Goal: Find specific page/section: Find specific page/section

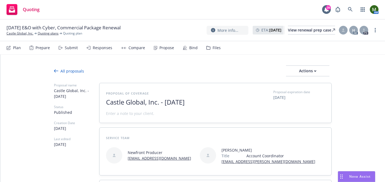
click at [189, 48] on div "Bind" at bounding box center [193, 48] width 8 height 4
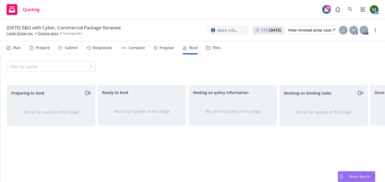
click at [166, 49] on div "Propose" at bounding box center [166, 48] width 15 height 4
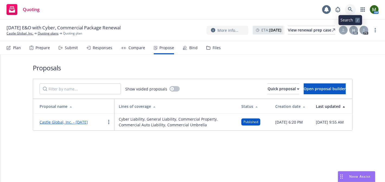
click at [349, 7] on icon at bounding box center [350, 9] width 5 height 5
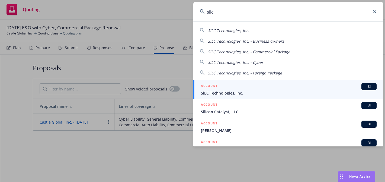
type input "silc"
click at [221, 92] on span "SiLC Technologies, Inc." at bounding box center [289, 93] width 176 height 6
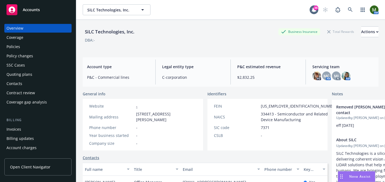
click at [39, 81] on div "Contacts" at bounding box center [38, 83] width 63 height 9
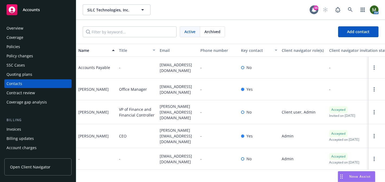
click at [37, 73] on div "Quoting plans" at bounding box center [38, 74] width 63 height 9
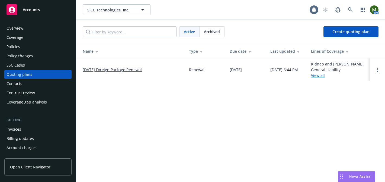
click at [132, 68] on link "[DATE] Foreign Package Renewal" at bounding box center [112, 70] width 59 height 6
